Goal: Obtain resource: Download file/media

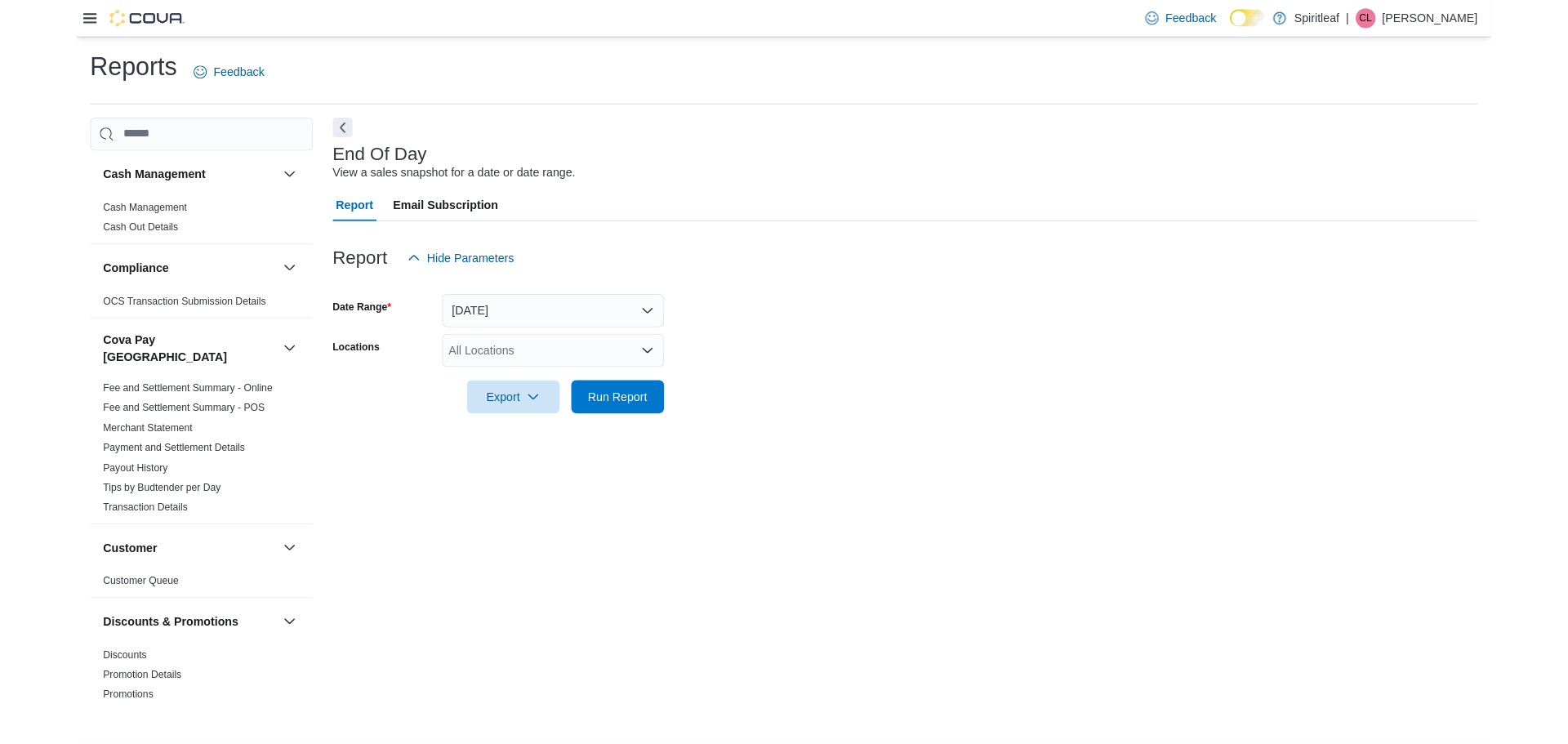
scroll to position [1062, 0]
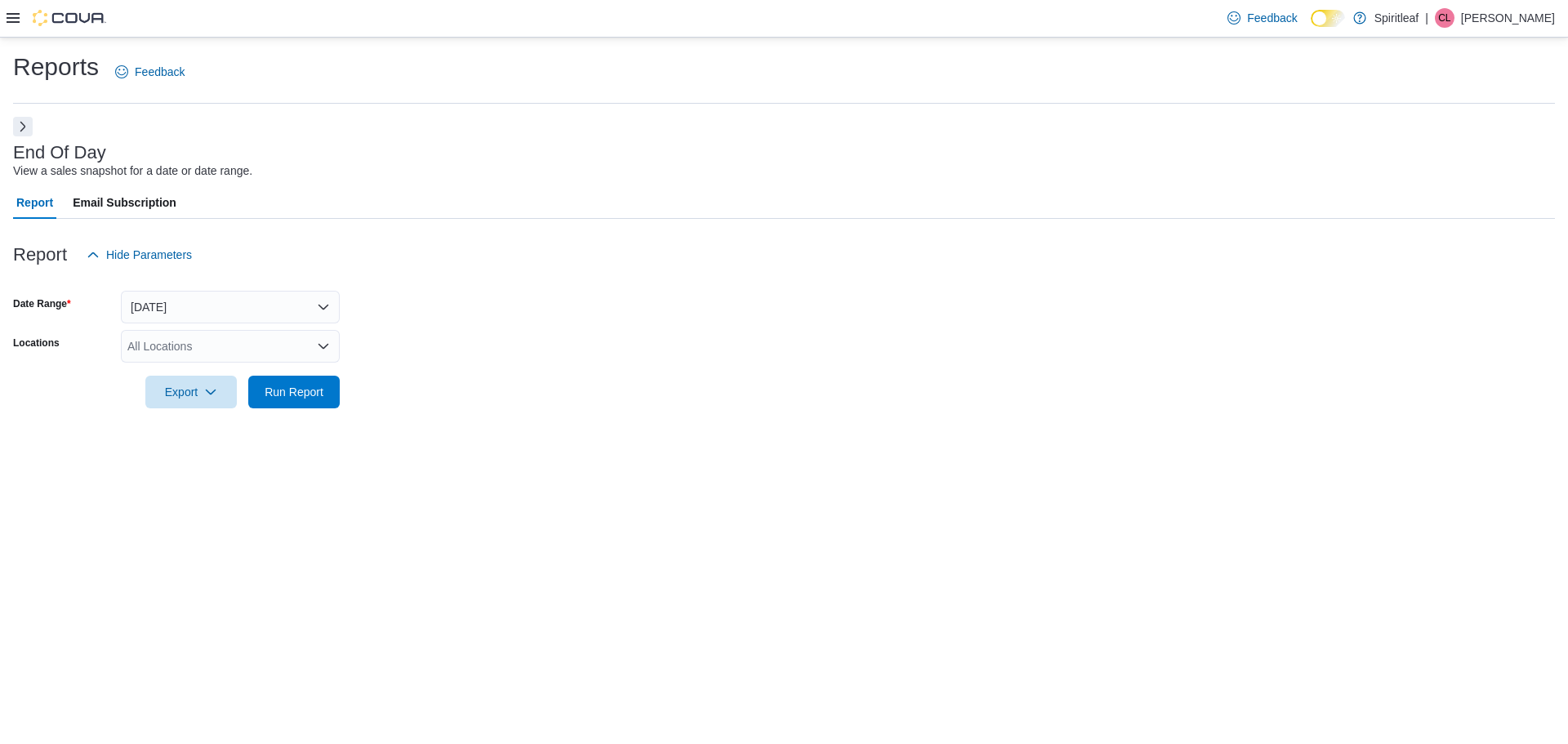
click at [16, 22] on icon at bounding box center [13, 17] width 13 height 9
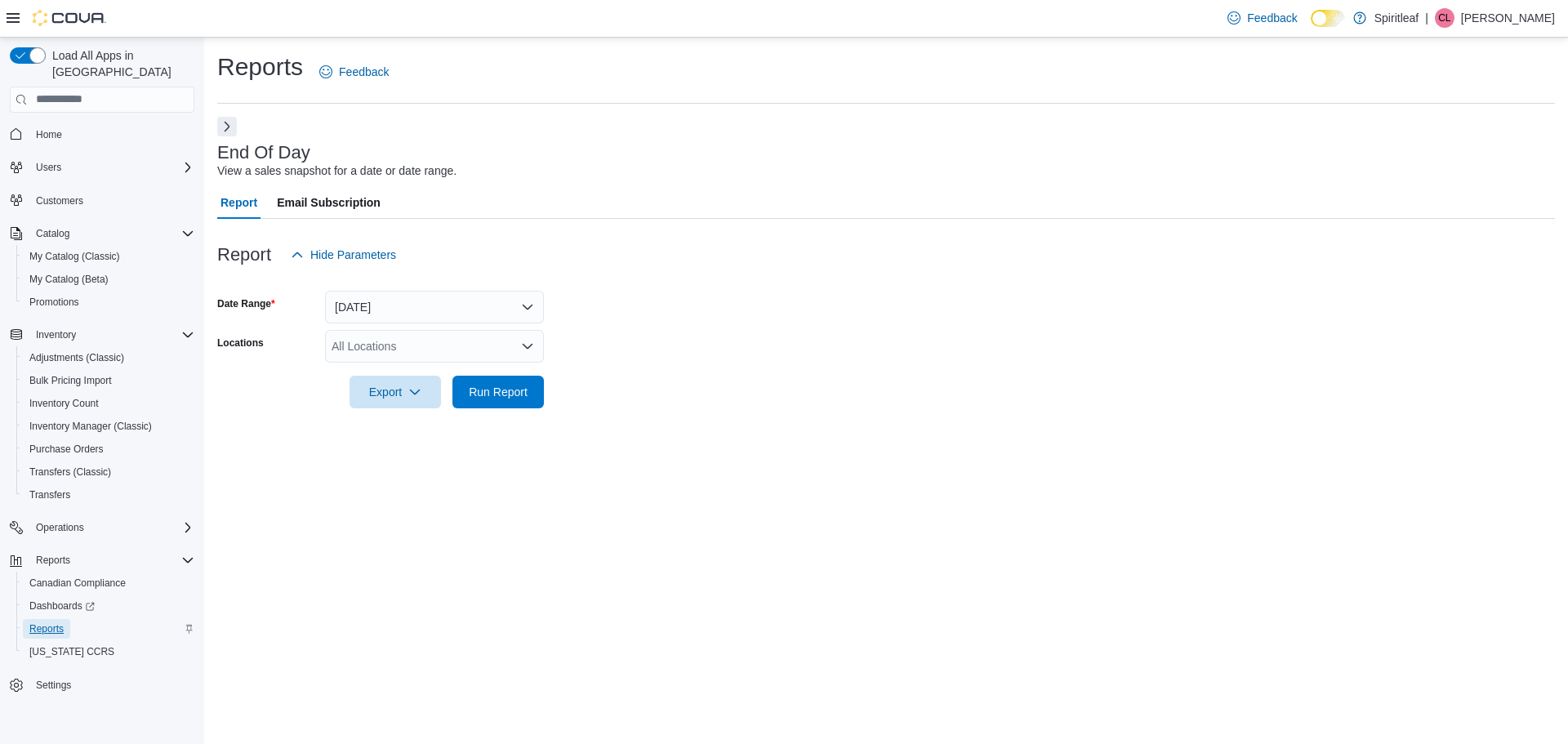
click at [45, 623] on span "Reports" at bounding box center [46, 629] width 34 height 13
click at [231, 120] on button "Next" at bounding box center [226, 126] width 20 height 20
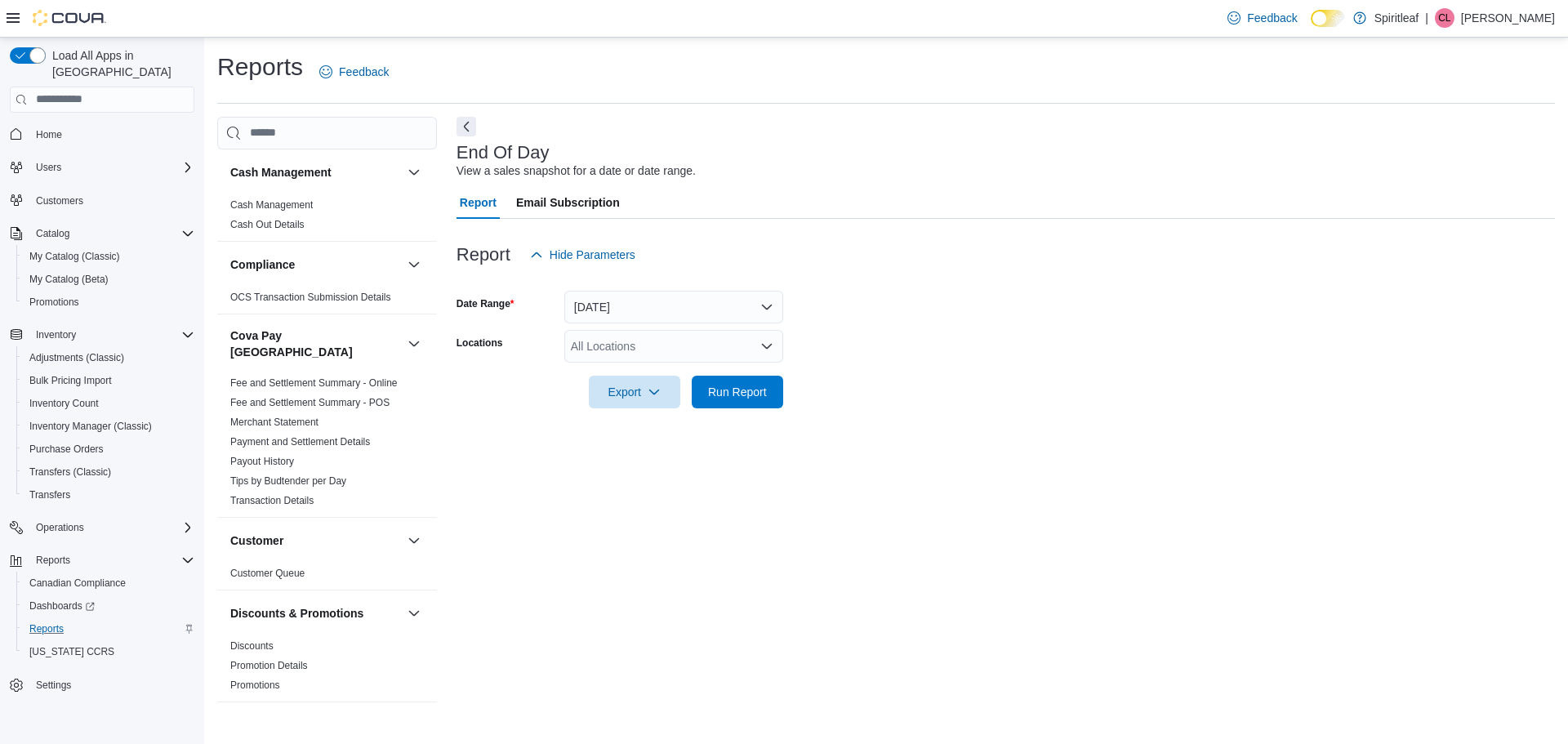
click at [5, 20] on div "Feedback Dark Mode Spiritleaf | CL [PERSON_NAME]" at bounding box center [784, 19] width 1568 height 38
click at [13, 18] on icon at bounding box center [13, 17] width 13 height 9
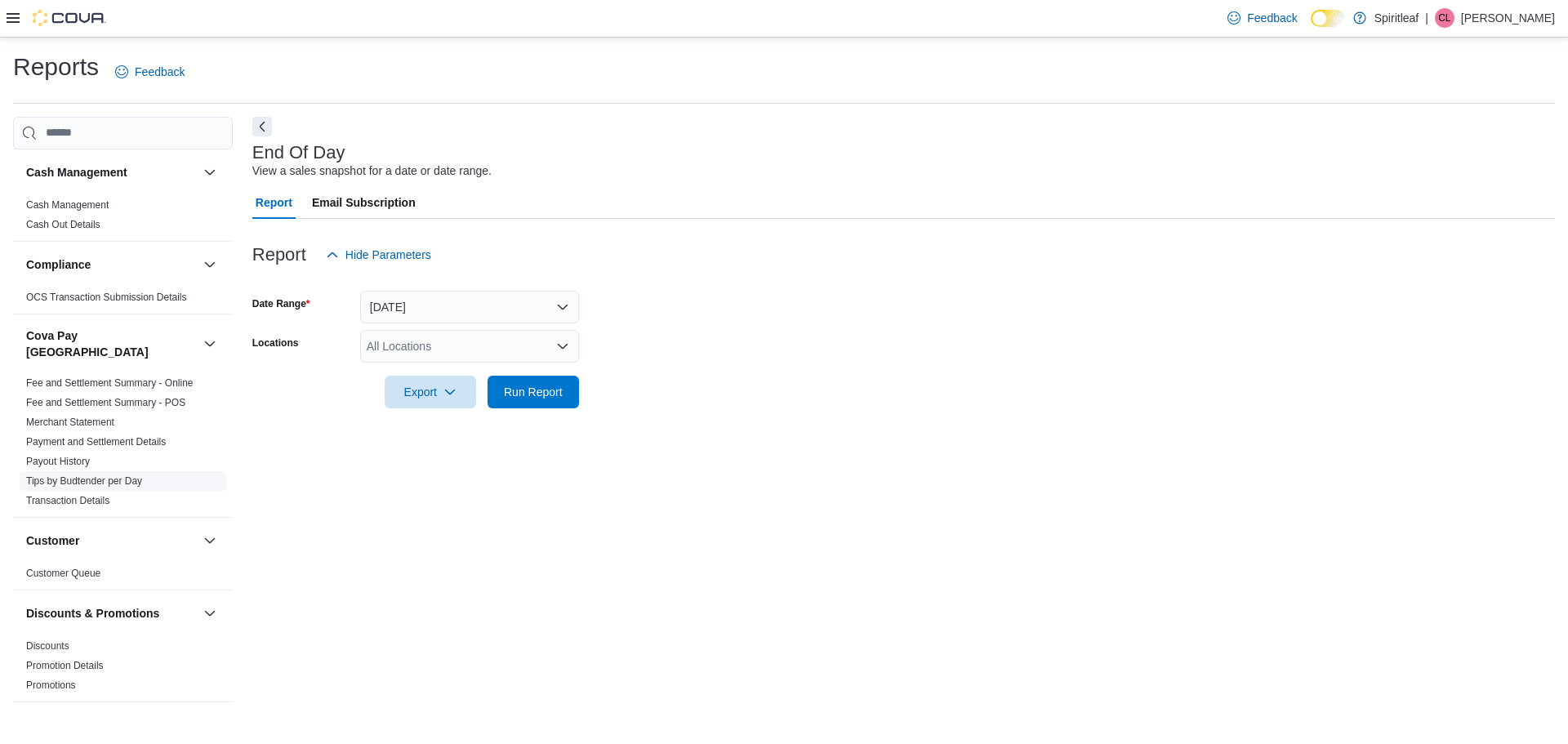
click at [95, 475] on link "Tips by Budtender per Day" at bounding box center [83, 480] width 116 height 11
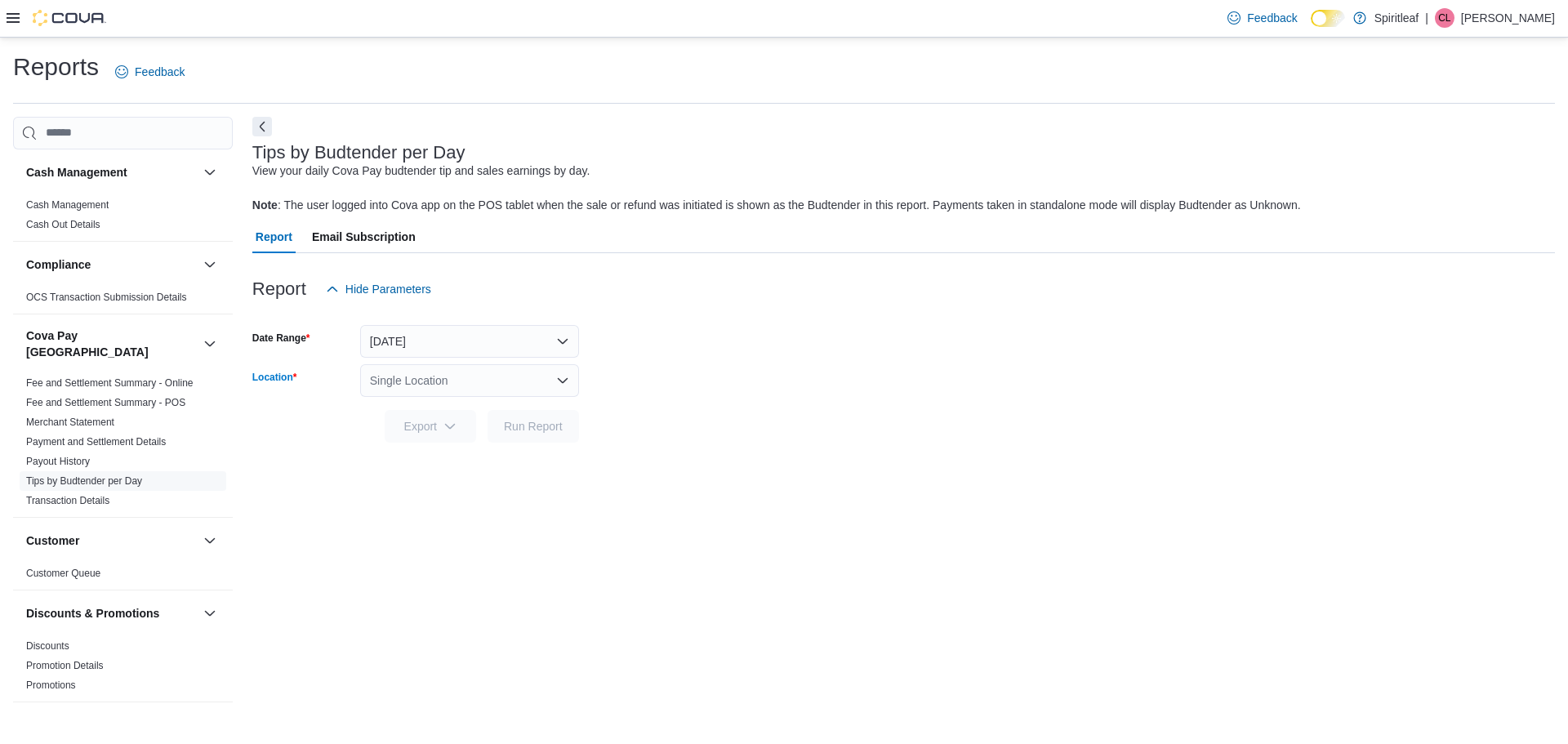
click at [442, 382] on div "Single Location" at bounding box center [469, 381] width 219 height 33
type input "***"
click at [456, 406] on span "218 - Township ([GEOGRAPHIC_DATA])" at bounding box center [542, 408] width 207 height 16
click at [432, 424] on span "Export" at bounding box center [429, 425] width 71 height 33
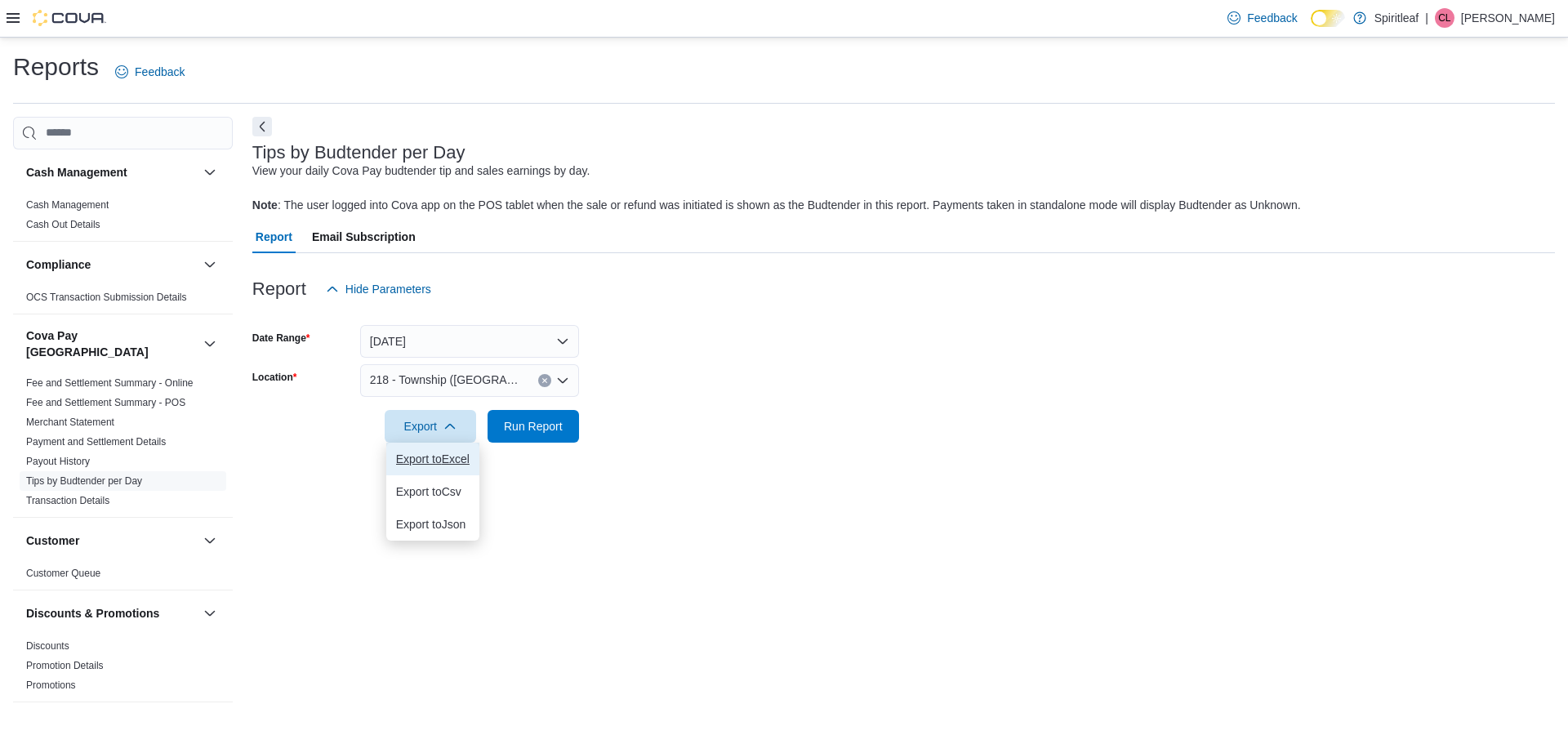
click at [430, 454] on span "Export to Excel" at bounding box center [432, 459] width 73 height 13
click at [91, 397] on link "Fee and Settlement Summary - POS" at bounding box center [105, 402] width 159 height 11
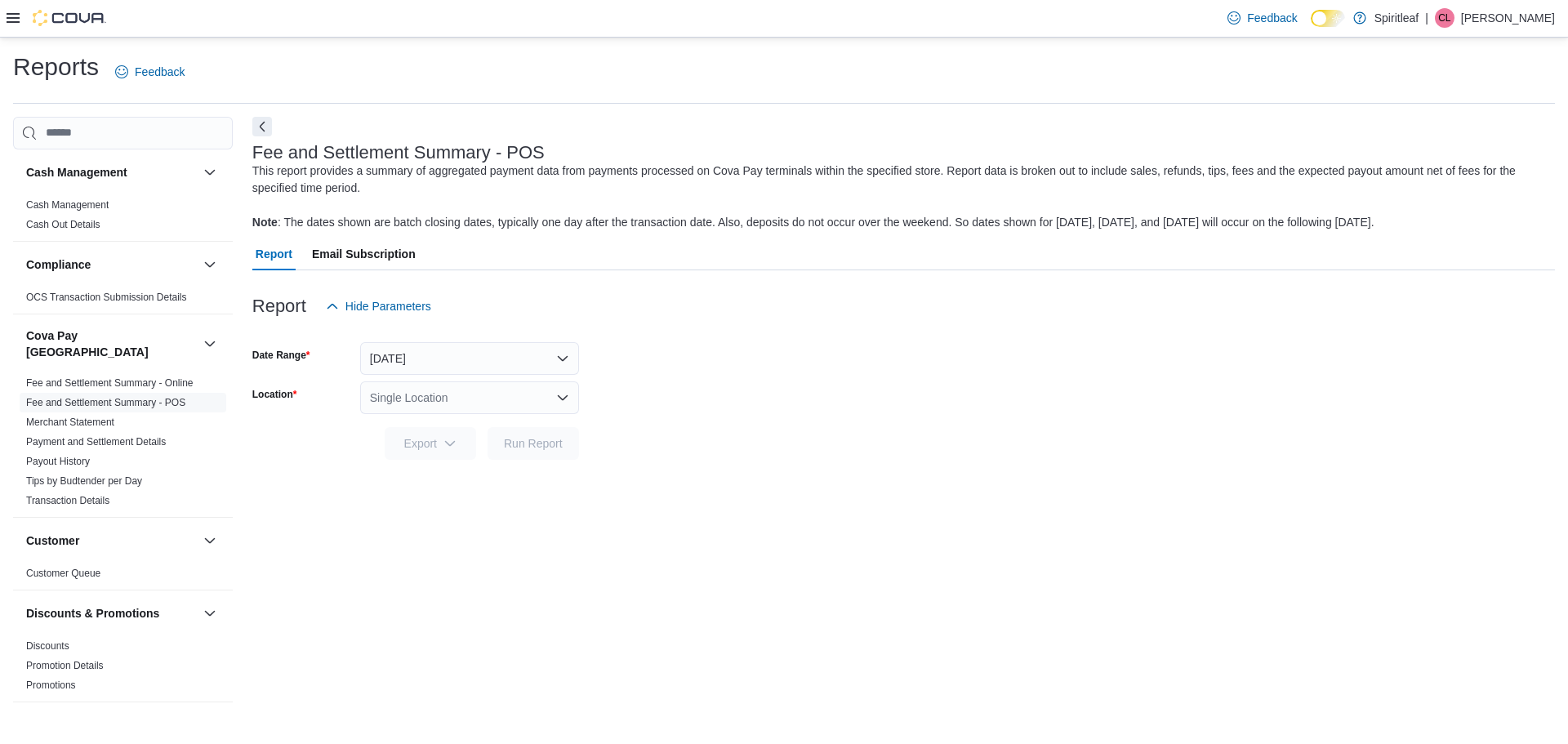
click at [402, 396] on div "Single Location" at bounding box center [469, 398] width 219 height 33
type input "***"
click at [456, 422] on span "218 - Township ([GEOGRAPHIC_DATA])" at bounding box center [542, 425] width 207 height 16
click at [434, 439] on span "Export" at bounding box center [429, 443] width 71 height 33
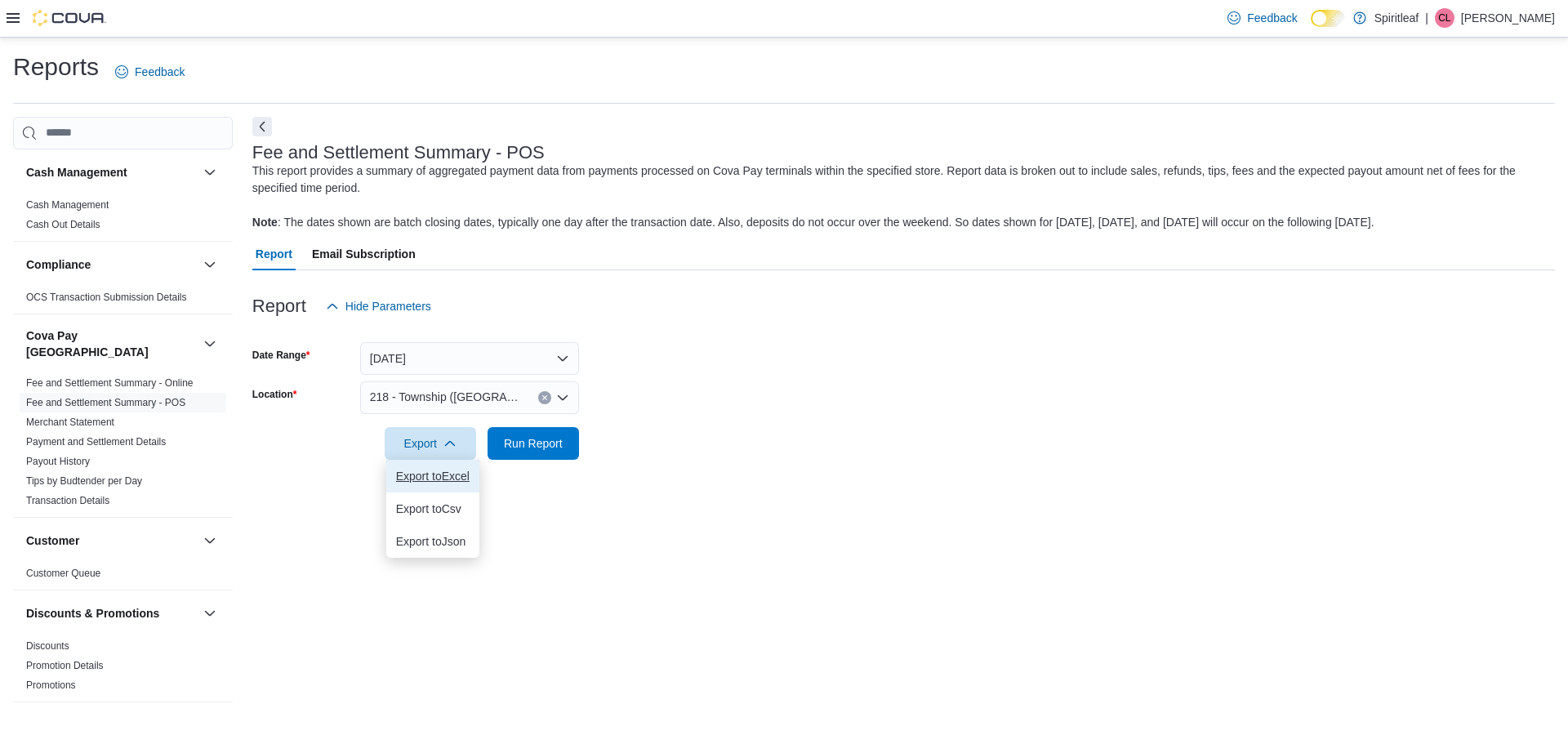
click at [428, 474] on span "Export to Excel" at bounding box center [432, 476] width 73 height 13
